Goal: Task Accomplishment & Management: Complete application form

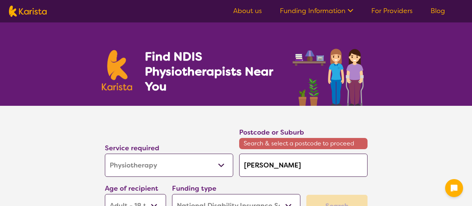
select select "Physiotherapy"
select select "AD"
select select "NDIS"
select select "Physiotherapy"
select select "AD"
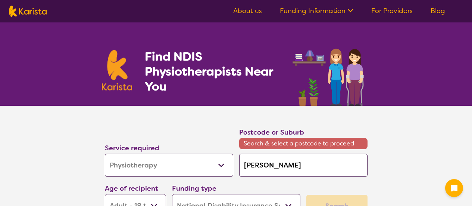
select select "NDIS"
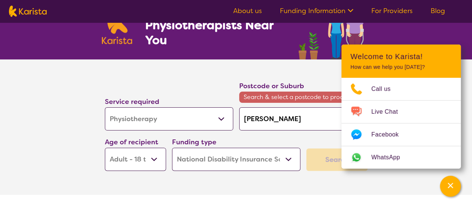
scroll to position [75, 0]
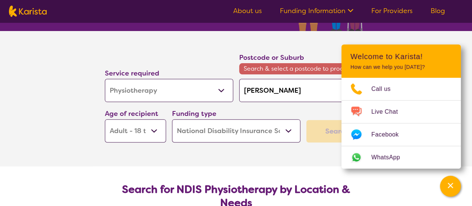
click at [379, 41] on section "Service required Allied Health Assistant Assessment ([MEDICAL_DATA] or [MEDICAL…" at bounding box center [236, 88] width 287 height 114
click at [286, 86] on input "[PERSON_NAME]" at bounding box center [303, 90] width 128 height 23
click at [250, 89] on input "[PERSON_NAME]" at bounding box center [303, 90] width 128 height 23
type input "[PERSON_NAME]"
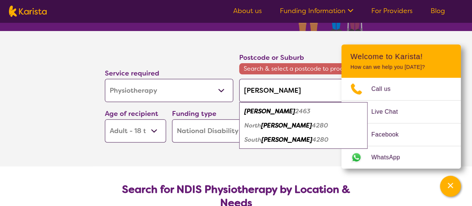
click at [295, 110] on em "2463" at bounding box center [302, 111] width 15 height 8
type input "2463"
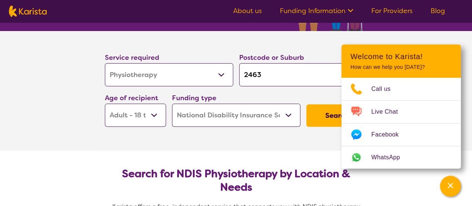
click at [327, 115] on button "Search" at bounding box center [336, 115] width 61 height 22
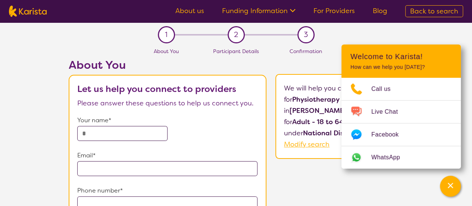
click at [380, 36] on section "1 About You 2 Participant Details 3 Confirmation About You Let us help you conn…" at bounding box center [236, 165] width 472 height 287
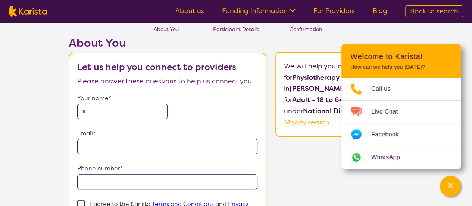
scroll to position [37, 0]
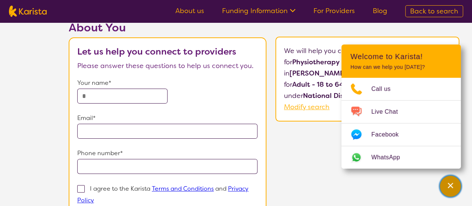
click at [450, 189] on icon "Channel Menu" at bounding box center [450, 184] width 7 height 7
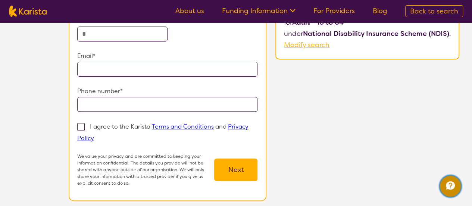
scroll to position [112, 0]
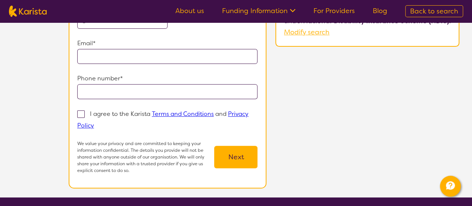
click at [78, 112] on span at bounding box center [80, 113] width 7 height 7
click at [94, 122] on input "I agree to the Karista Terms and Conditions and Privacy Policy" at bounding box center [96, 124] width 5 height 5
checkbox input "true"
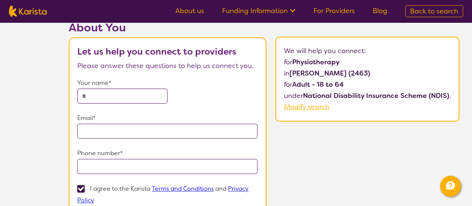
click at [95, 101] on input "text" at bounding box center [122, 95] width 90 height 15
type input "**********"
click at [127, 126] on input "email" at bounding box center [167, 131] width 181 height 15
type input "**********"
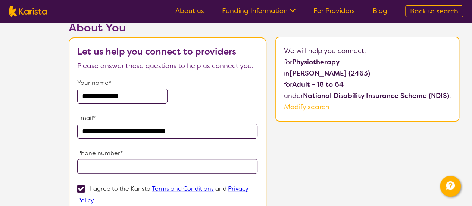
click at [145, 162] on input "tel" at bounding box center [167, 166] width 181 height 15
type input "**********"
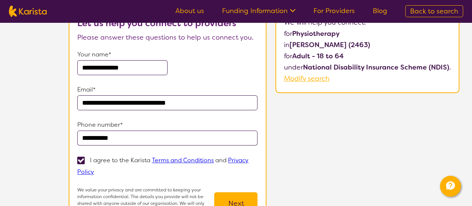
scroll to position [75, 0]
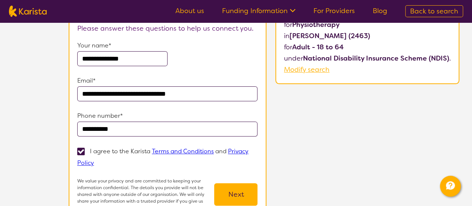
click at [234, 194] on button "Next" at bounding box center [235, 194] width 43 height 22
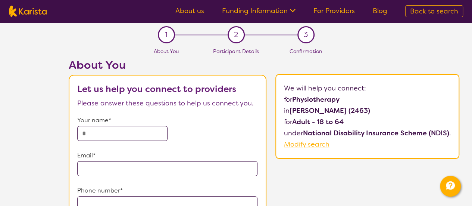
click at [28, 12] on img at bounding box center [28, 11] width 38 height 11
select select "Physiotherapy"
select select "AD"
select select "NDIS"
